Goal: Transaction & Acquisition: Download file/media

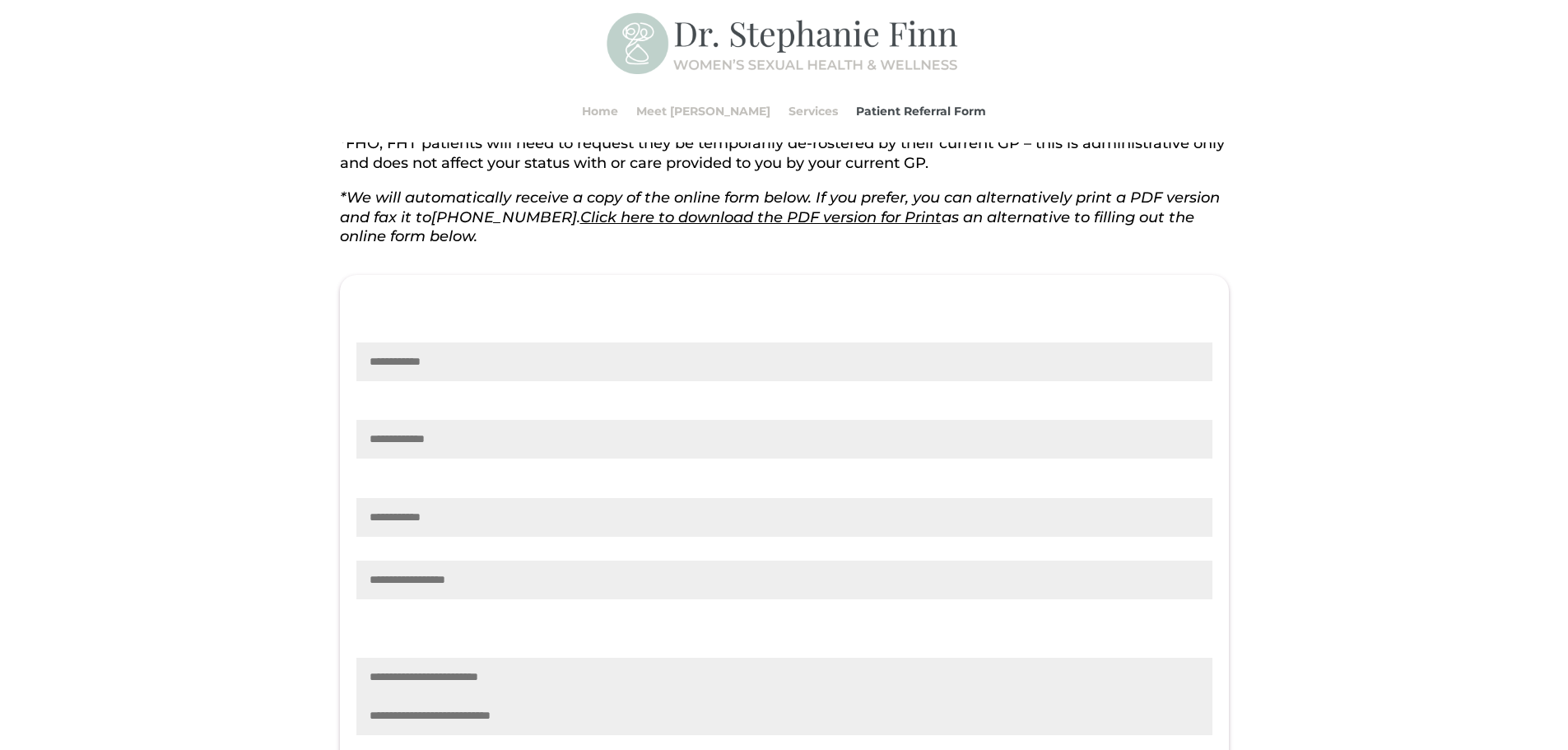
scroll to position [329, 0]
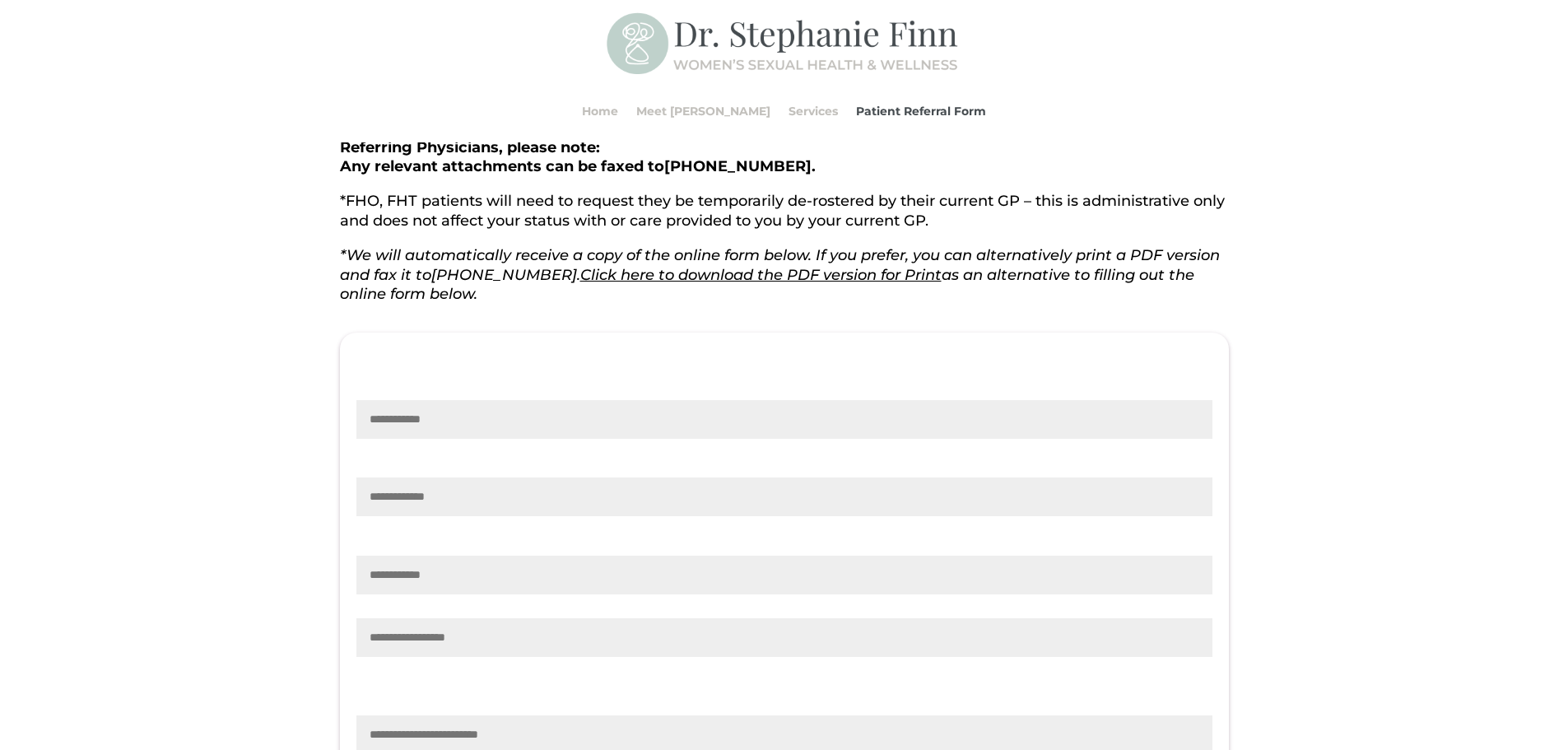
click at [658, 275] on link "Click here to download the PDF version for Print" at bounding box center [761, 275] width 361 height 18
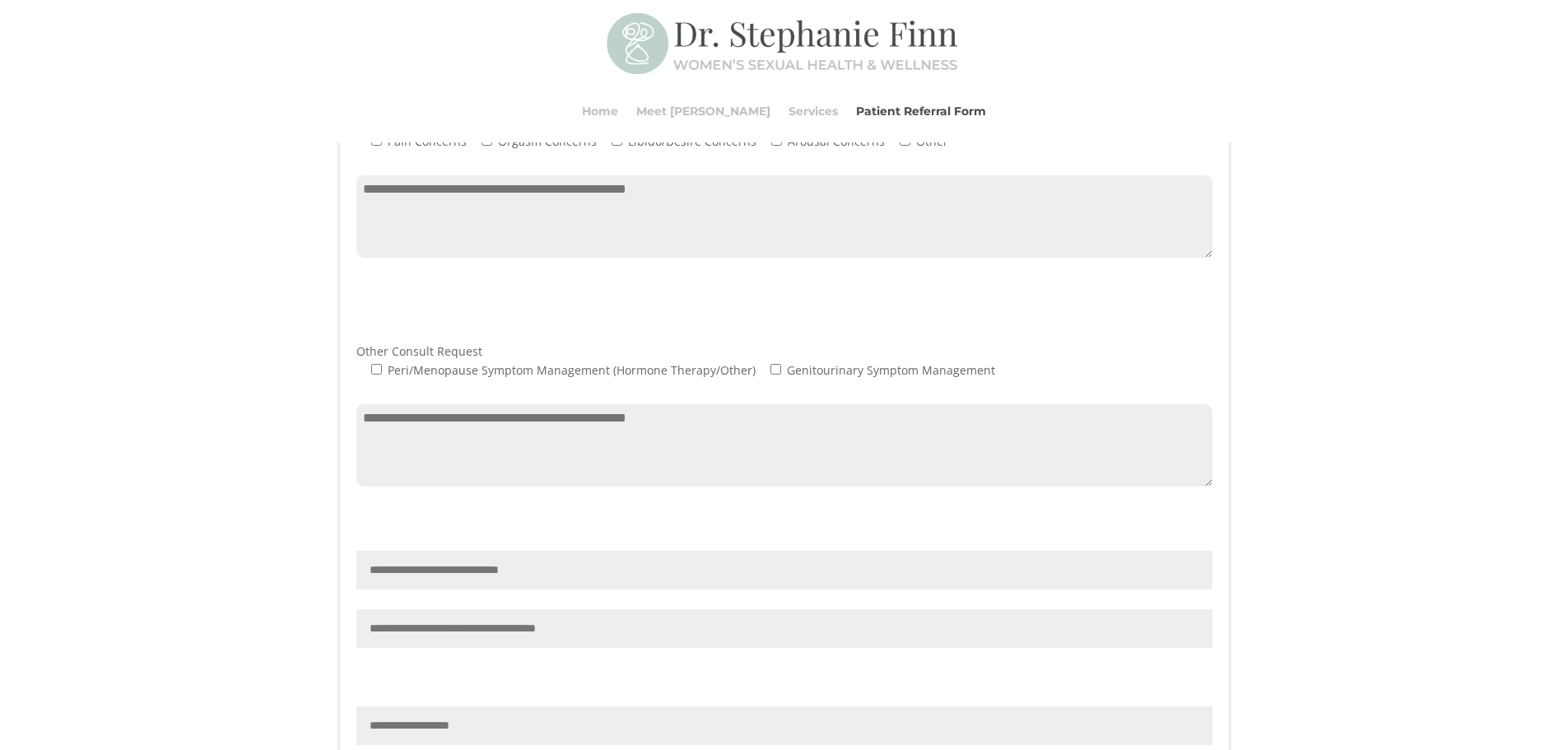
scroll to position [978, 0]
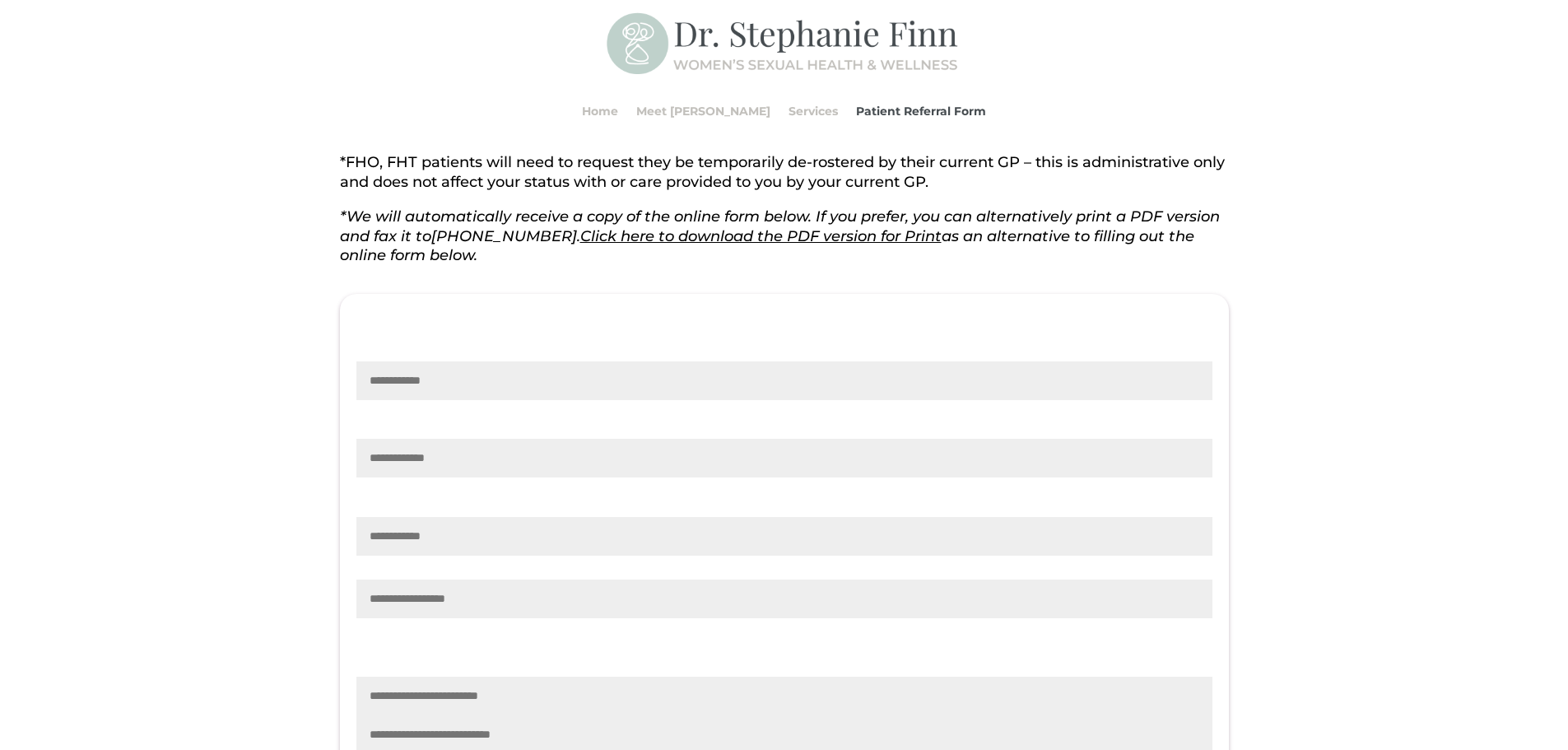
scroll to position [321, 0]
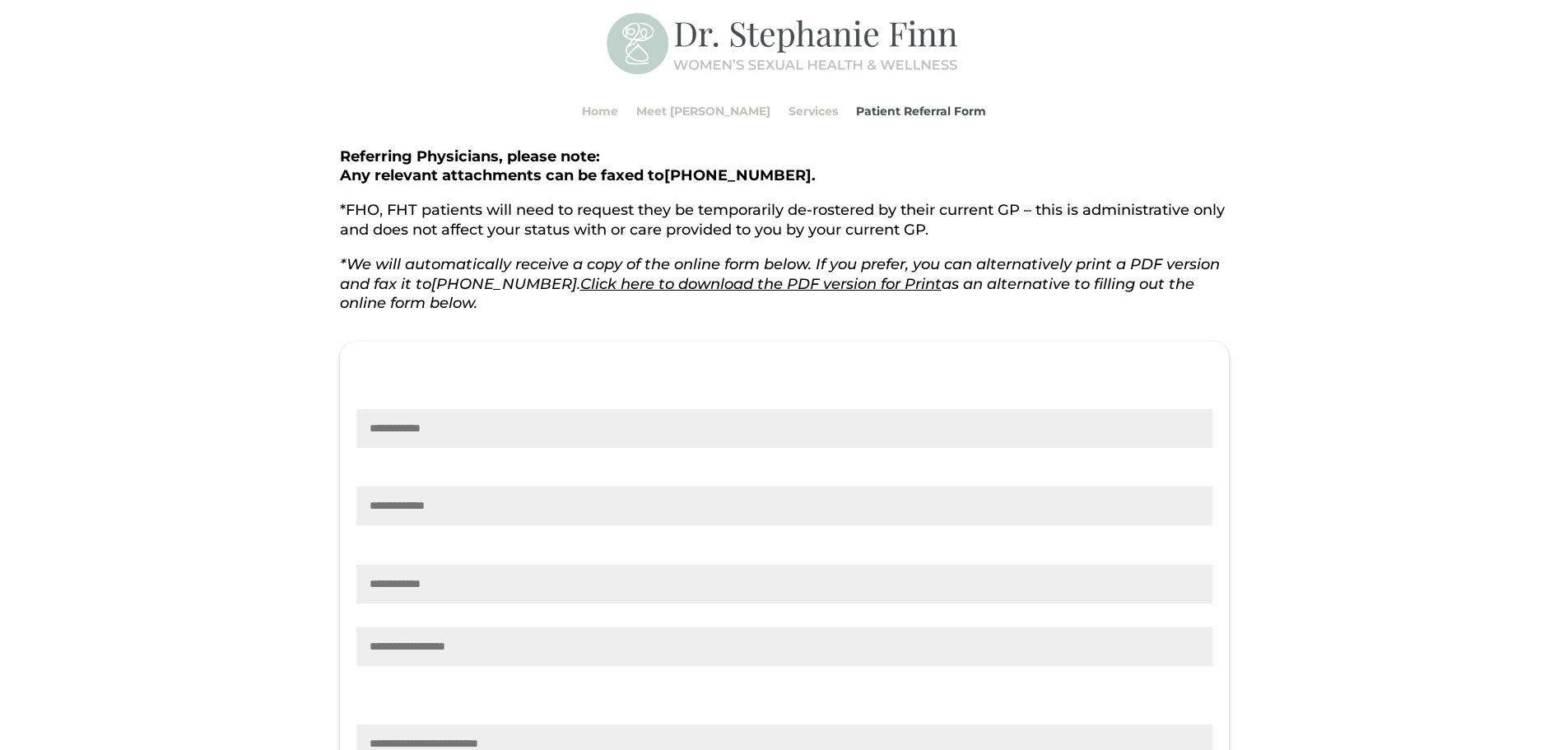
click at [645, 286] on link "Click here to download the PDF version for Print" at bounding box center [761, 283] width 361 height 18
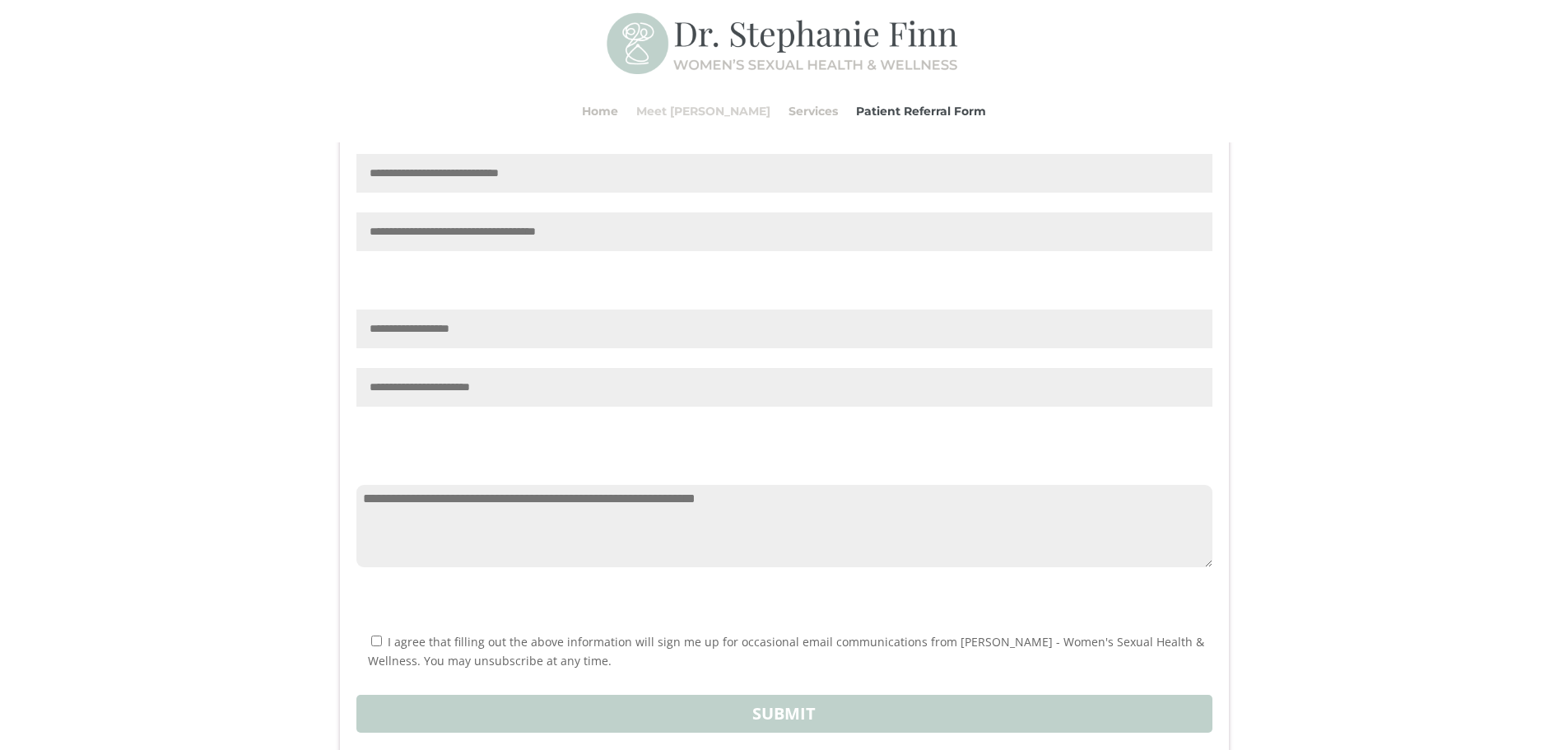
scroll to position [1473, 0]
